Goal: Transaction & Acquisition: Purchase product/service

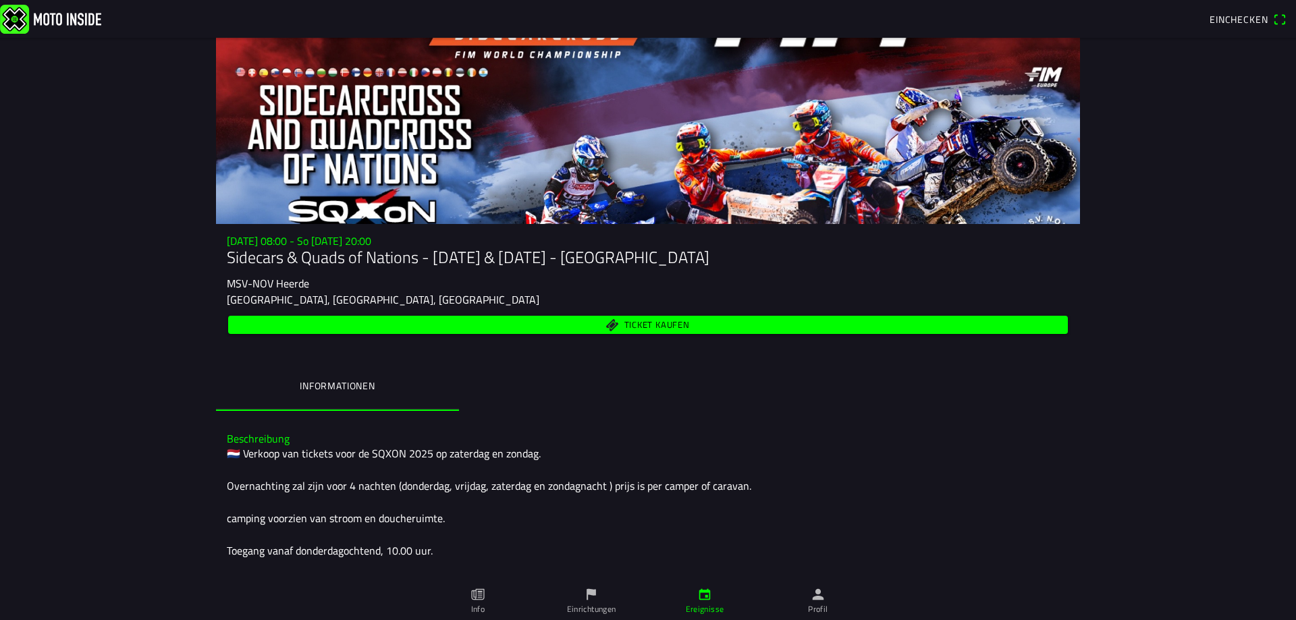
click at [665, 325] on span "Ticket kaufen" at bounding box center [656, 325] width 65 height 9
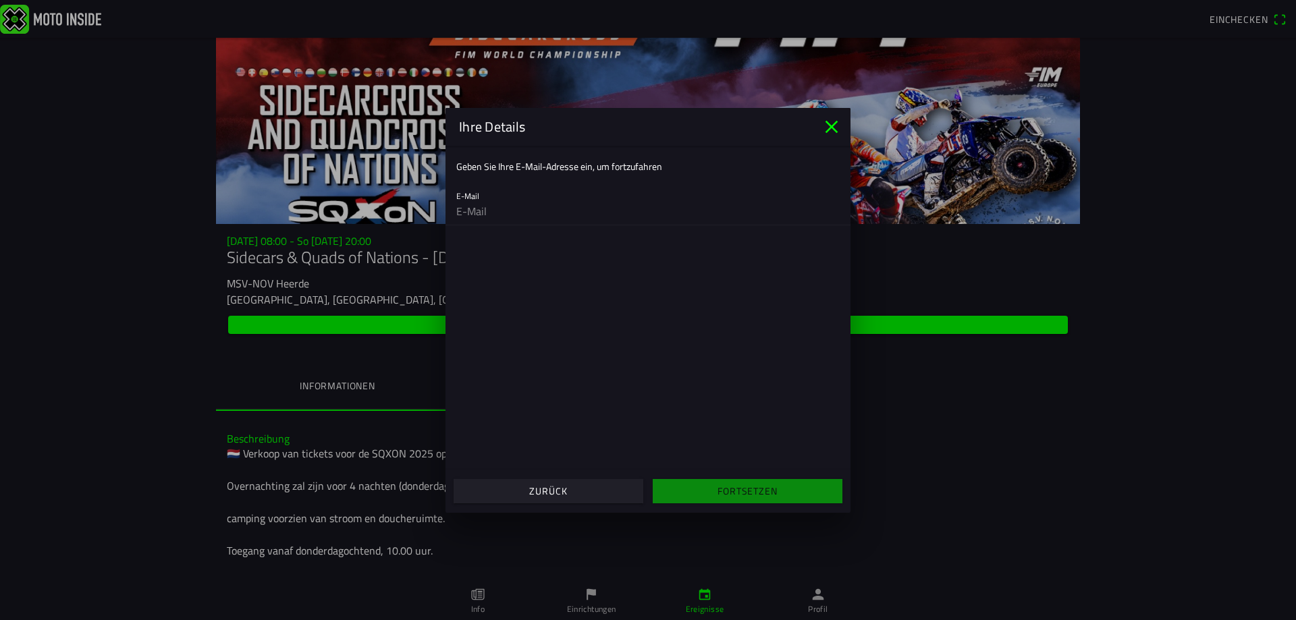
click at [539, 217] on input "email" at bounding box center [647, 211] width 383 height 27
type input "[EMAIL_ADDRESS][DOMAIN_NAME]"
click at [716, 492] on span "Fortsetzen" at bounding box center [747, 491] width 169 height 24
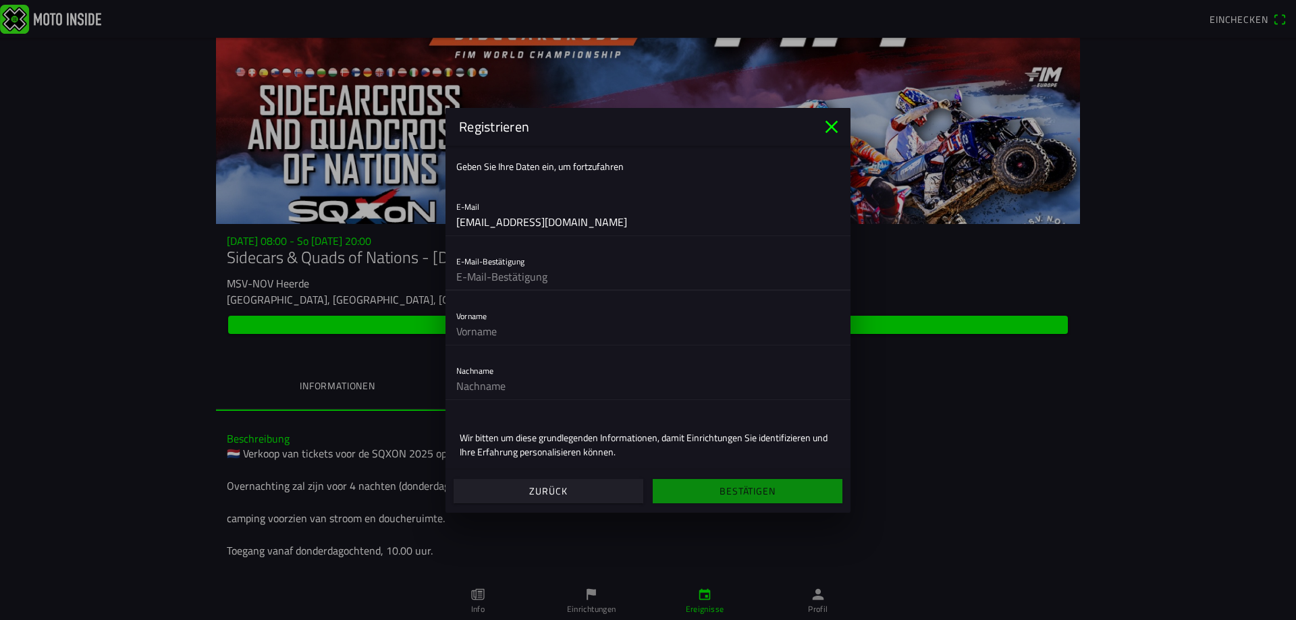
click at [571, 285] on input "text" at bounding box center [647, 276] width 383 height 27
type input "[EMAIL_ADDRESS][DOMAIN_NAME]"
click at [551, 327] on input "text" at bounding box center [647, 331] width 383 height 27
type input "[PERSON_NAME]"
type input "Scharnbach"
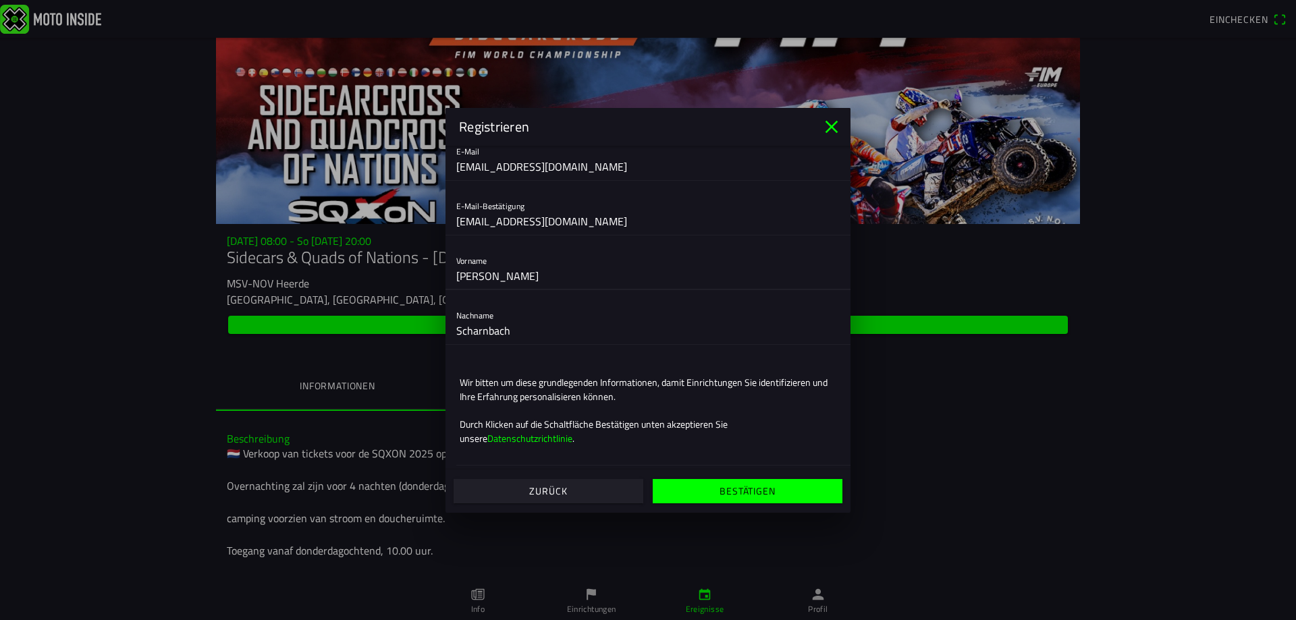
scroll to position [57, 0]
click at [728, 500] on span "Bestätigen" at bounding box center [747, 491] width 169 height 24
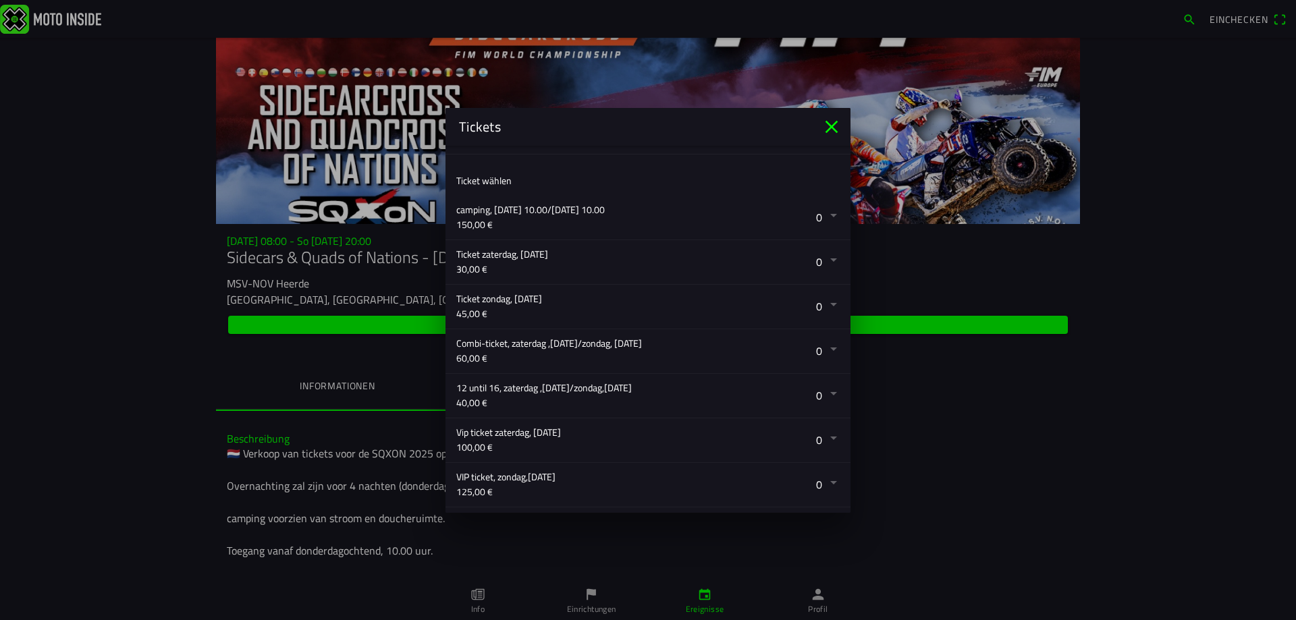
scroll to position [270, 0]
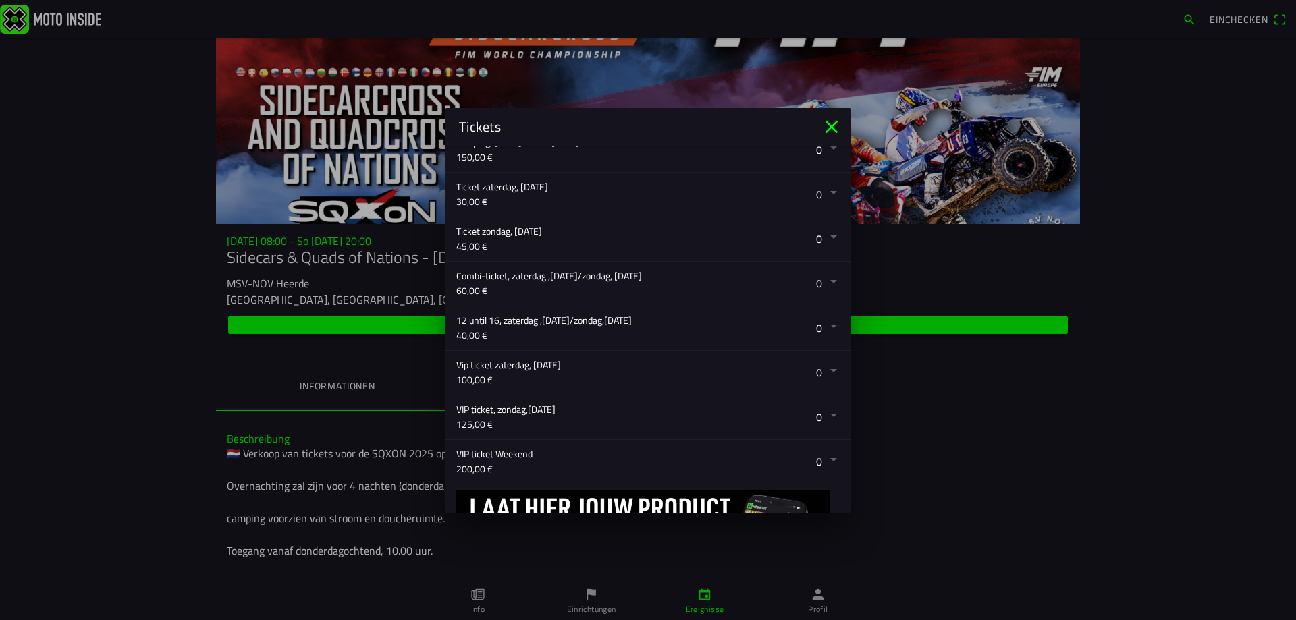
click at [818, 458] on button "button" at bounding box center [653, 462] width 394 height 44
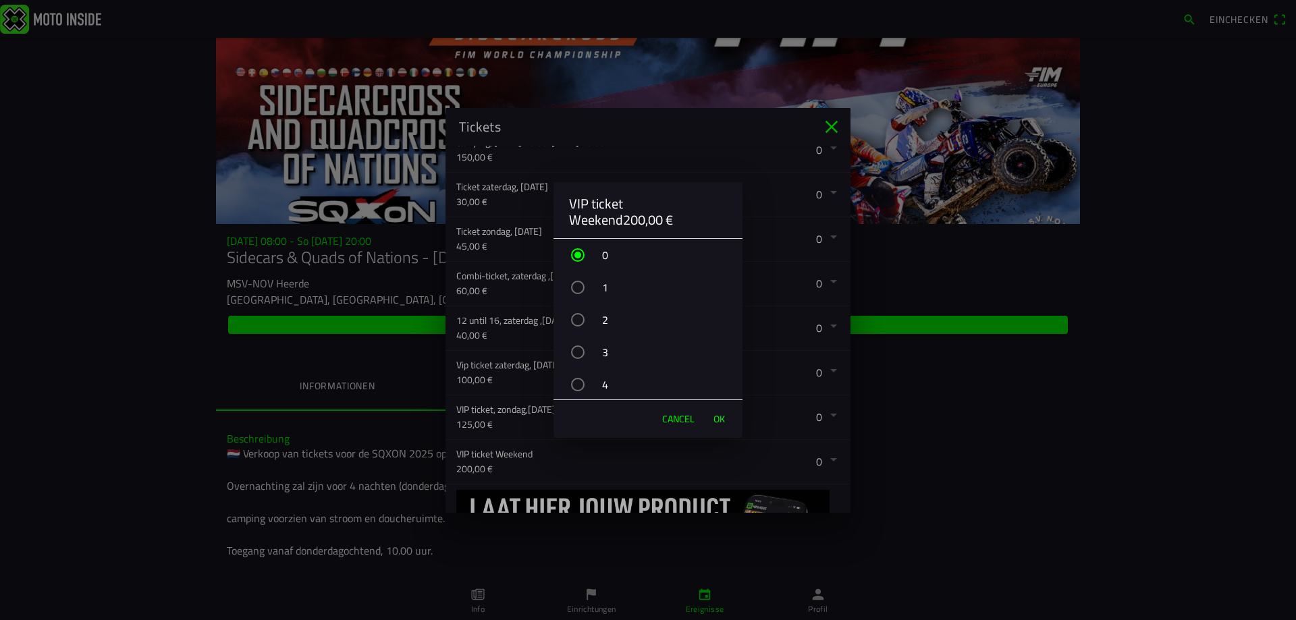
click at [687, 421] on span "Cancel" at bounding box center [678, 419] width 32 height 14
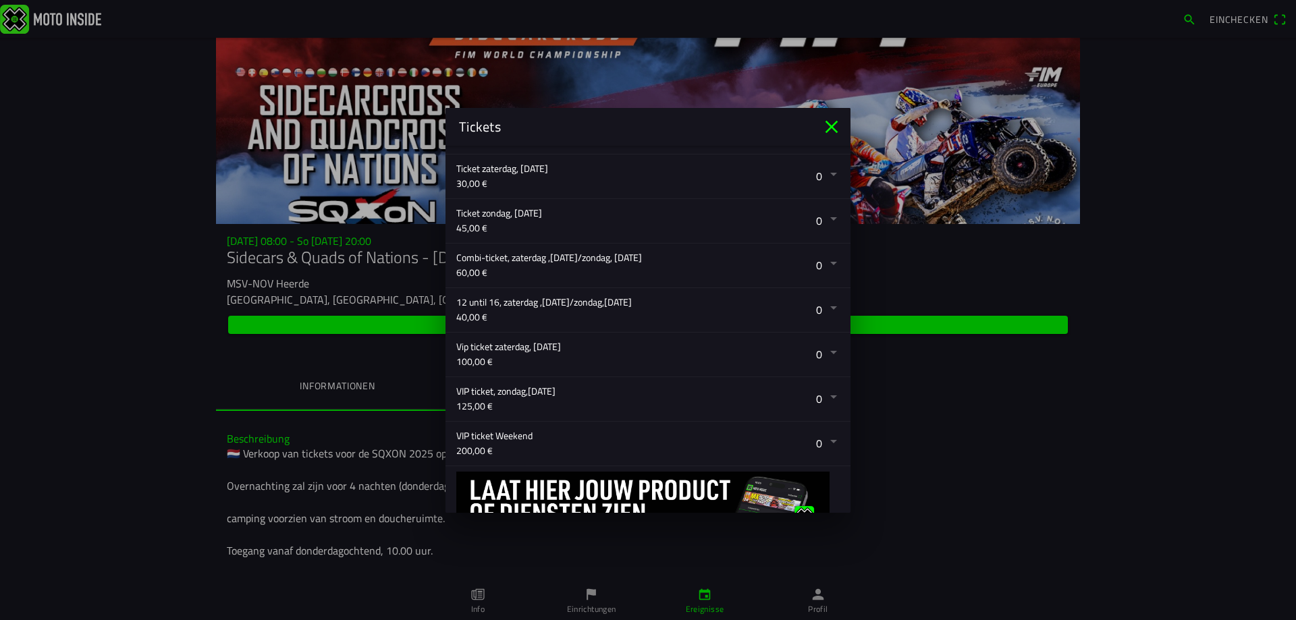
scroll to position [288, 0]
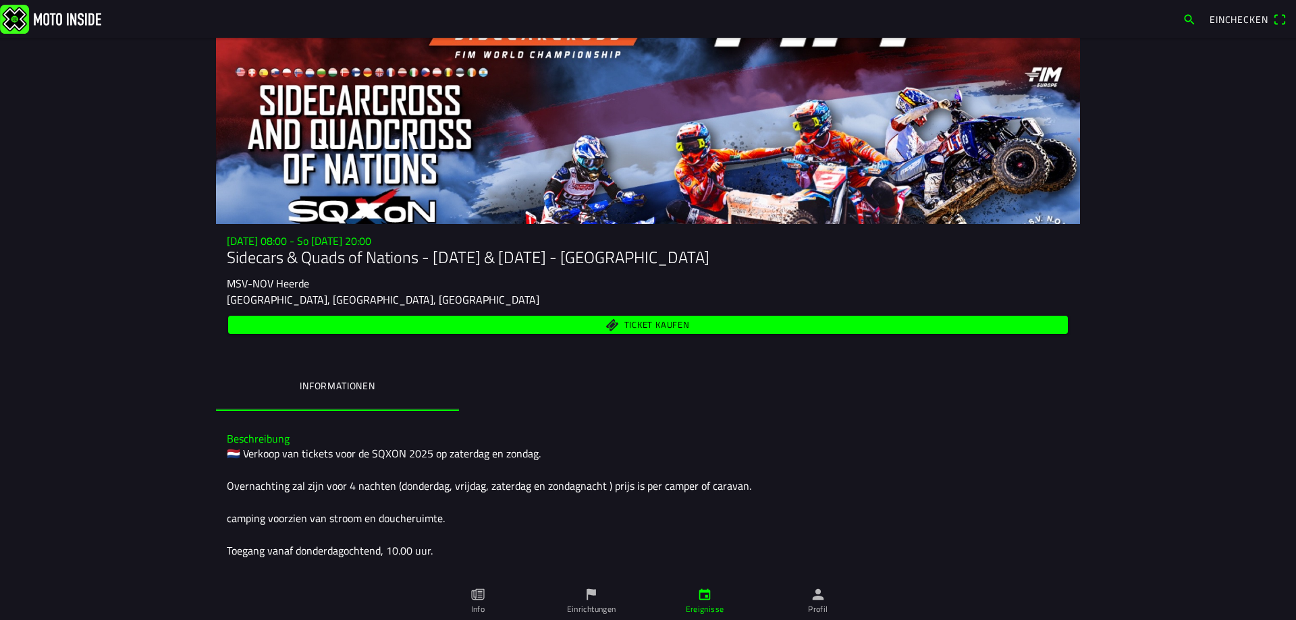
click at [59, 487] on ion-backdrop at bounding box center [648, 310] width 1296 height 620
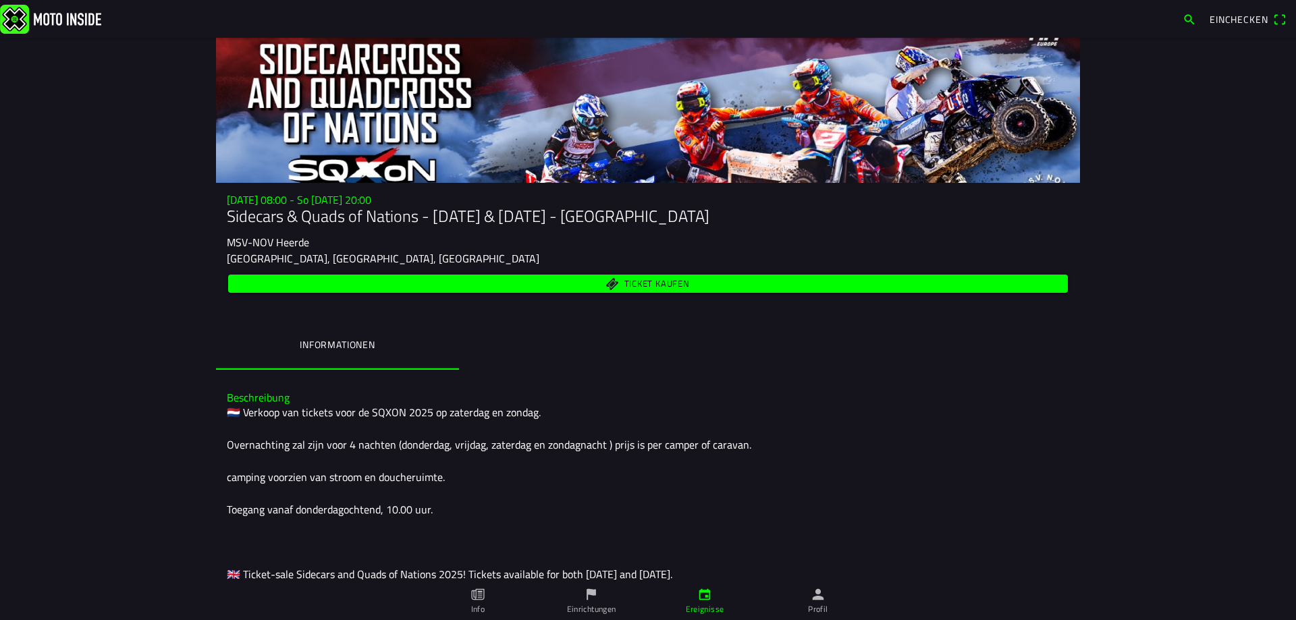
scroll to position [0, 0]
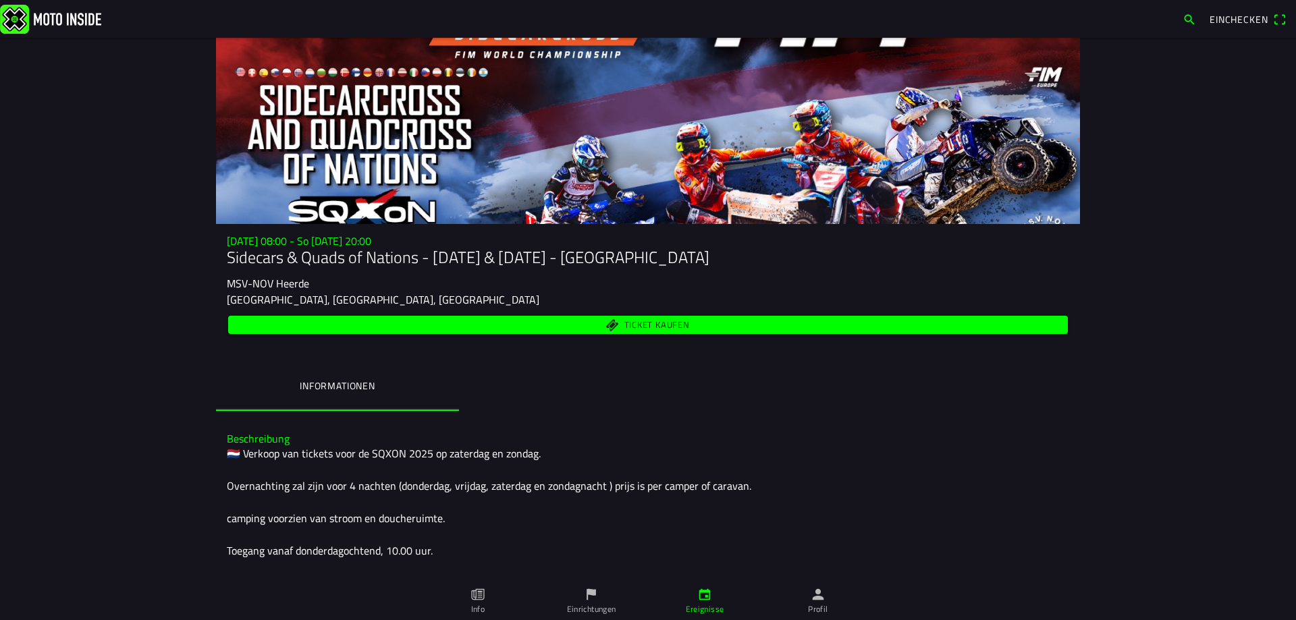
click at [323, 388] on ion-label "Informationen" at bounding box center [338, 386] width 76 height 15
click at [477, 585] on link "Info" at bounding box center [477, 602] width 113 height 38
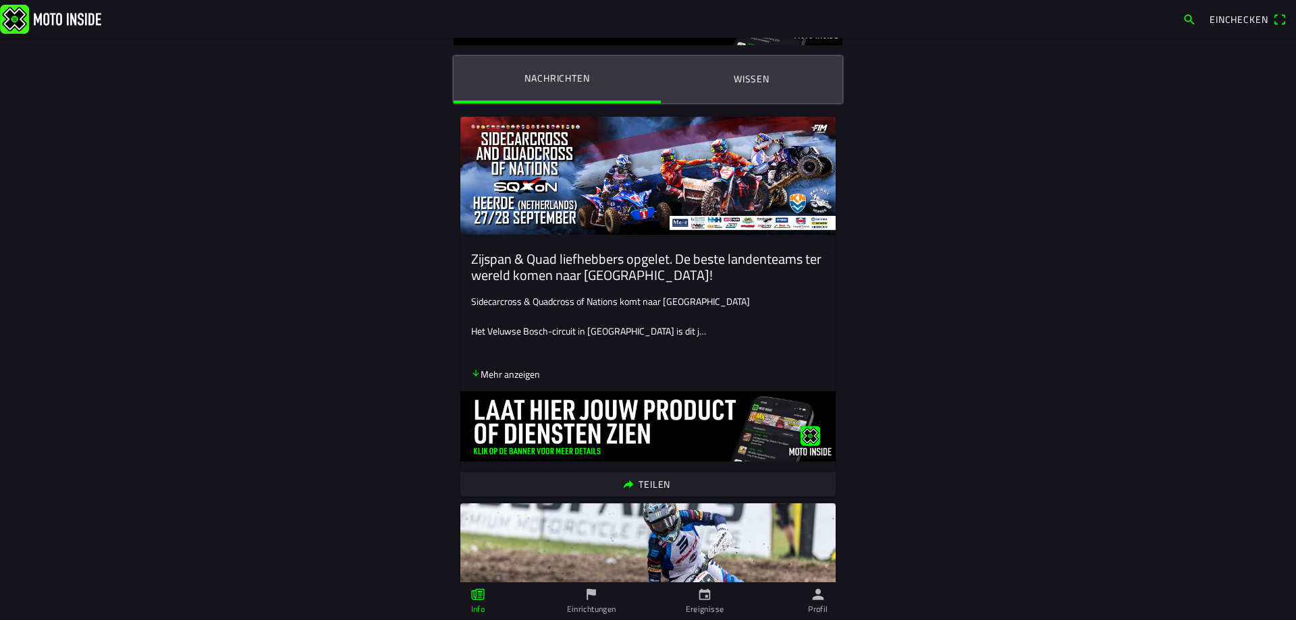
scroll to position [68, 0]
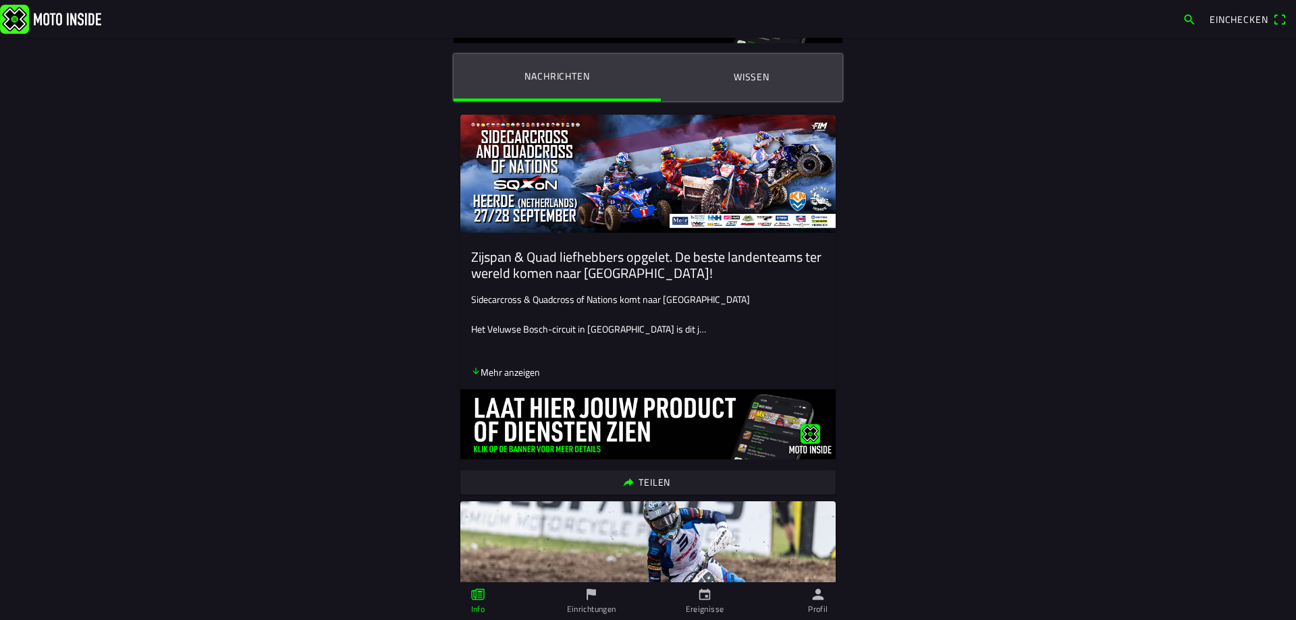
click at [510, 369] on p "Mehr anzeigen" at bounding box center [505, 372] width 69 height 14
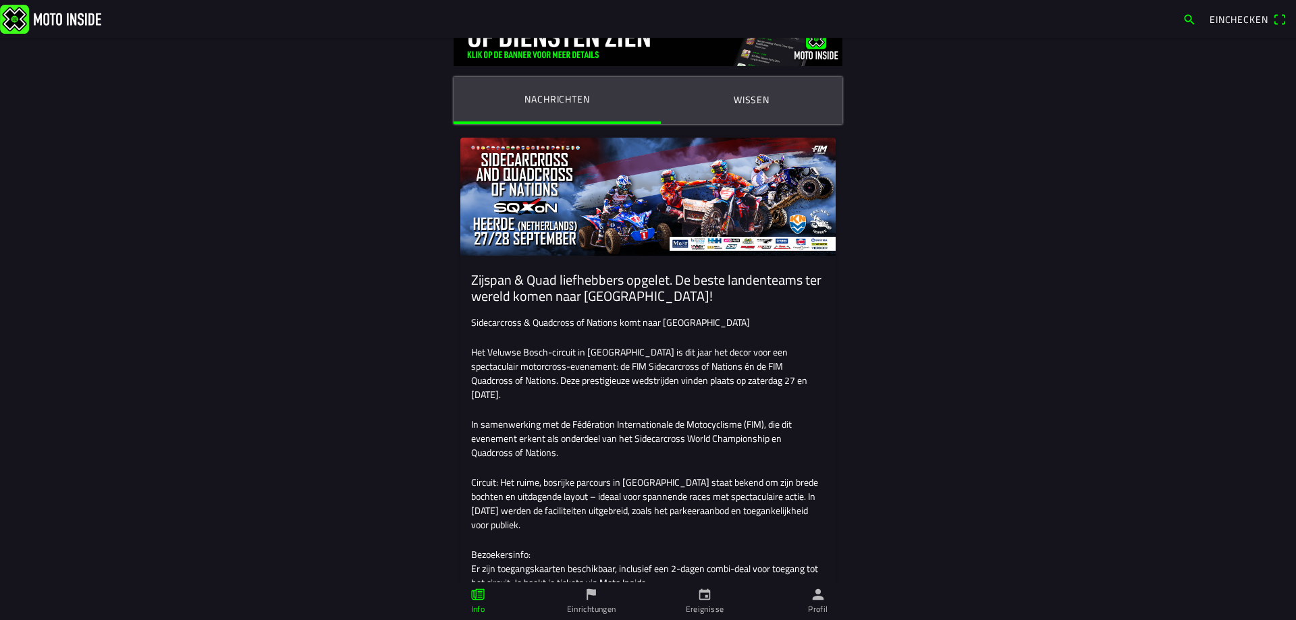
scroll to position [0, 0]
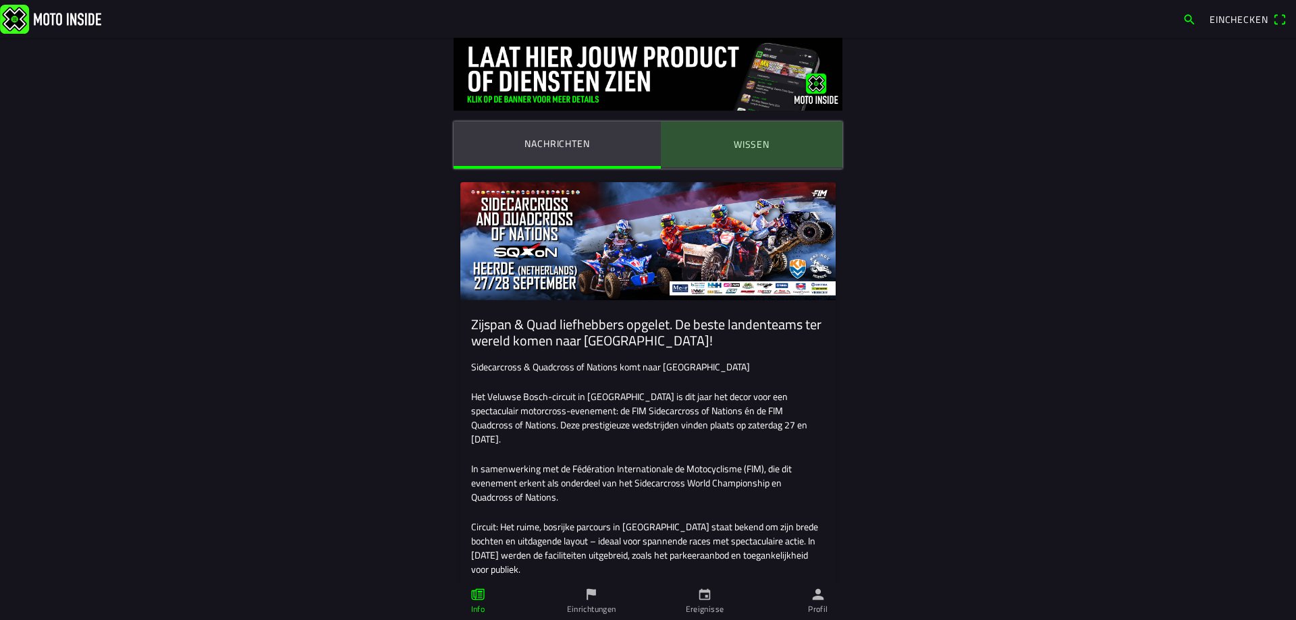
click at [739, 138] on ion-label "Wissen" at bounding box center [752, 144] width 36 height 15
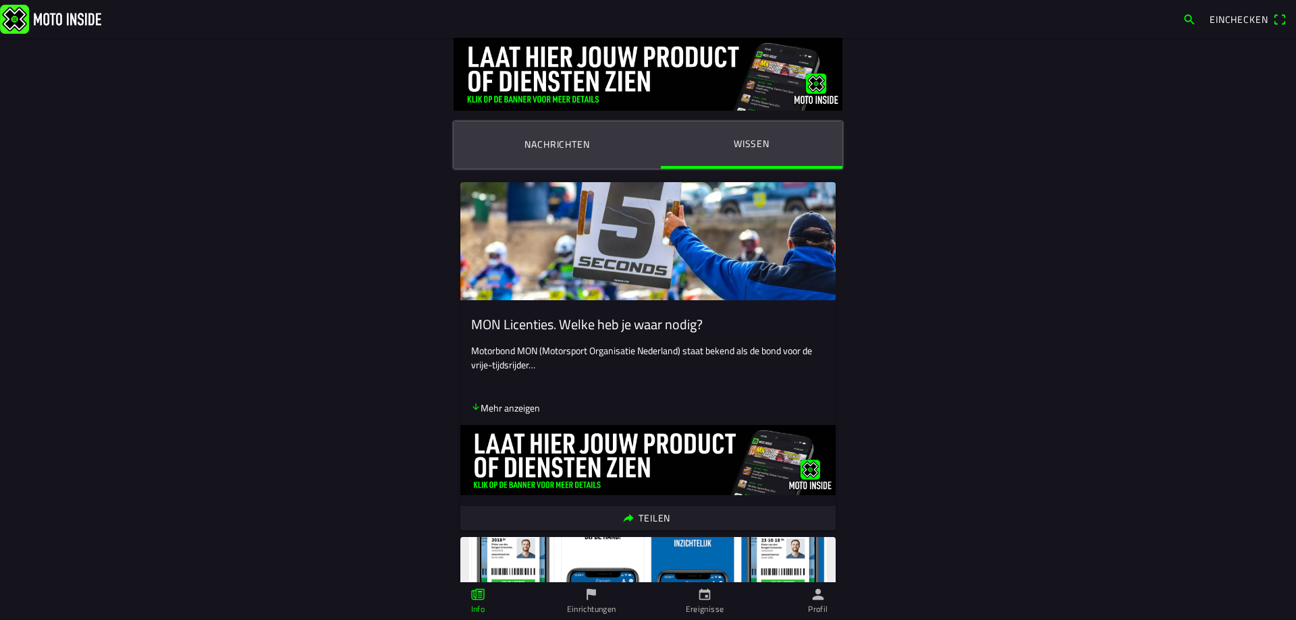
click at [550, 169] on div "Nachrichten Wissen MON Licenties. Welke heb je waar nodig? Motorbond MON (Motor…" at bounding box center [648, 502] width 389 height 928
click at [557, 149] on ion-label "Nachrichten" at bounding box center [557, 144] width 65 height 15
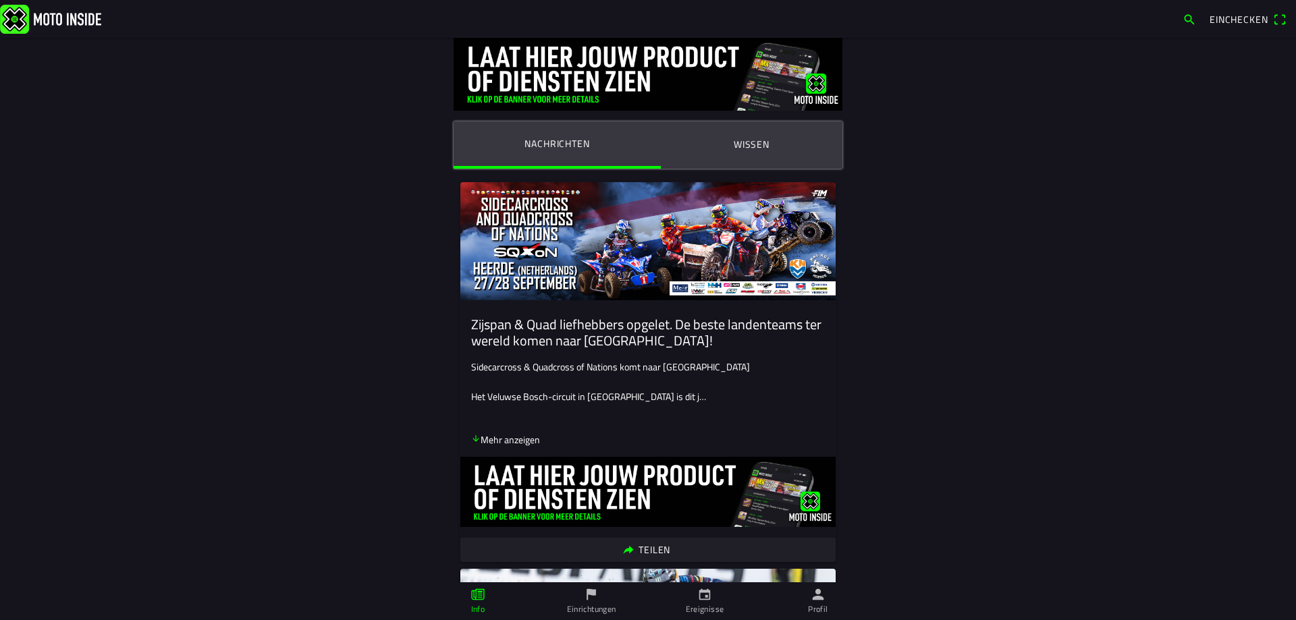
click at [494, 437] on p "Mehr anzeigen" at bounding box center [505, 440] width 69 height 14
